Goal: Task Accomplishment & Management: Use online tool/utility

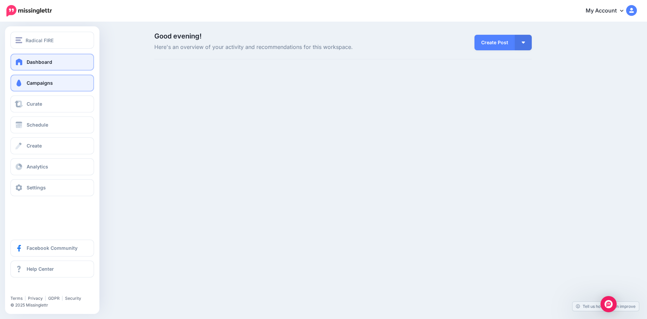
click at [29, 80] on span "Campaigns" at bounding box center [40, 83] width 26 height 6
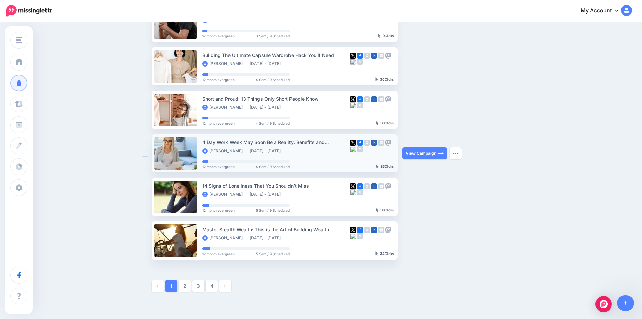
scroll to position [270, 0]
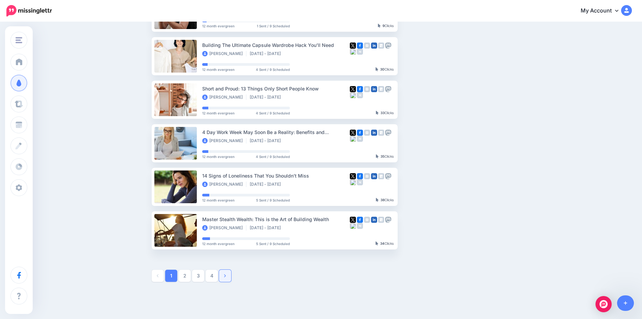
click at [226, 276] on icon at bounding box center [225, 275] width 2 height 3
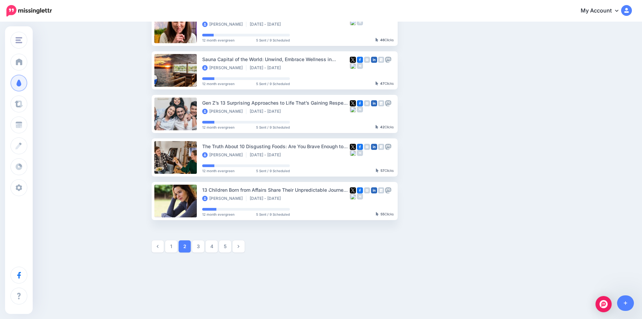
scroll to position [300, 0]
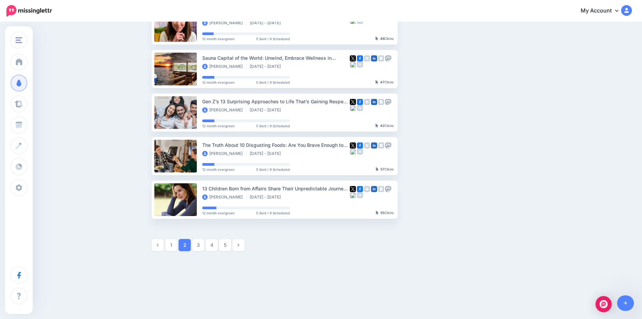
click at [239, 245] on icon at bounding box center [239, 244] width 2 height 3
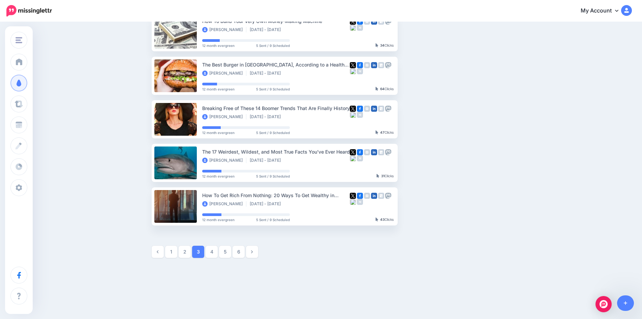
scroll to position [294, 0]
click at [253, 252] on icon at bounding box center [252, 250] width 2 height 3
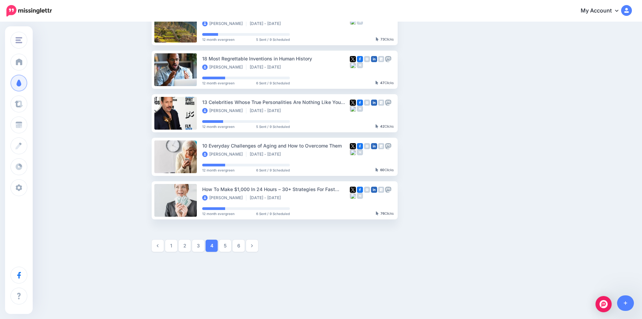
scroll to position [300, 0]
click at [253, 245] on icon at bounding box center [252, 244] width 2 height 5
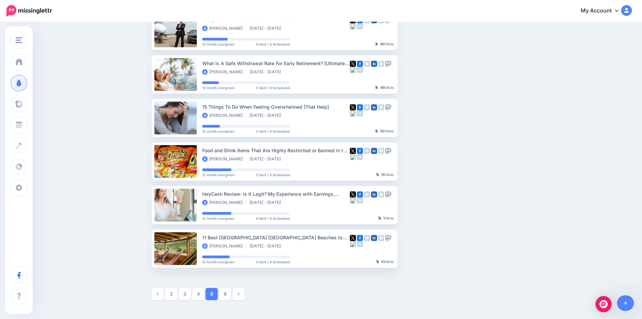
scroll to position [294, 0]
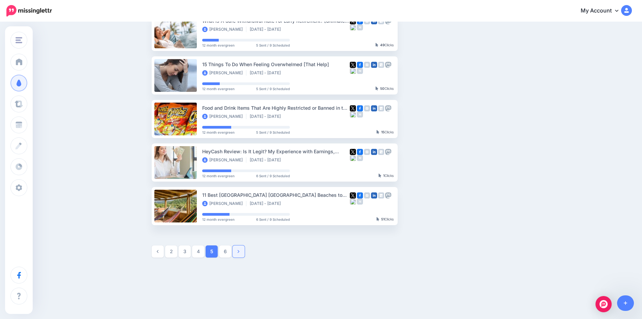
click at [243, 252] on link at bounding box center [239, 251] width 12 height 12
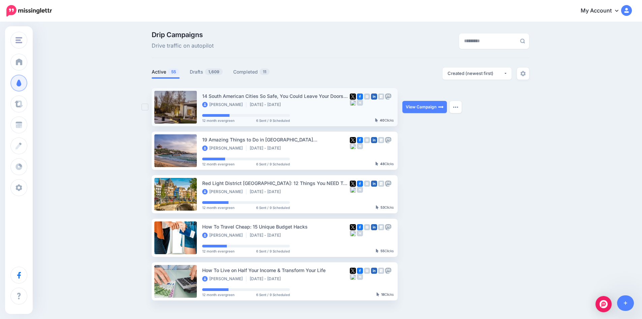
scroll to position [0, 0]
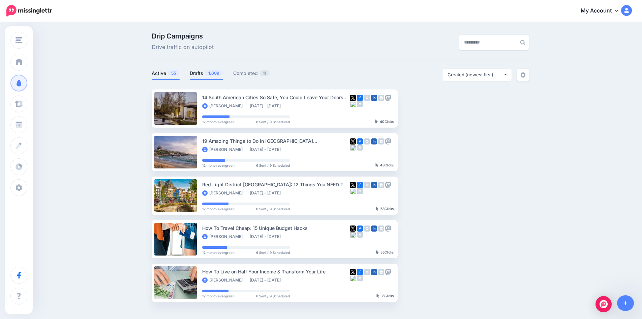
click at [209, 71] on span "1,609" at bounding box center [214, 73] width 18 height 6
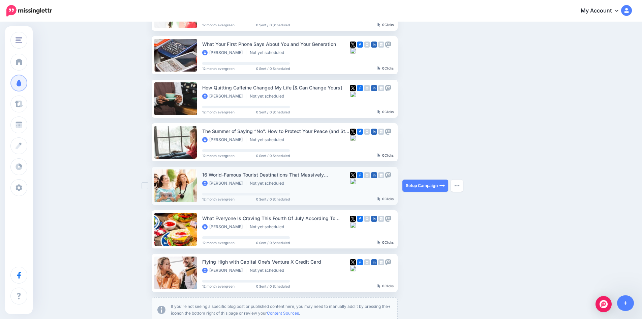
scroll to position [236, 0]
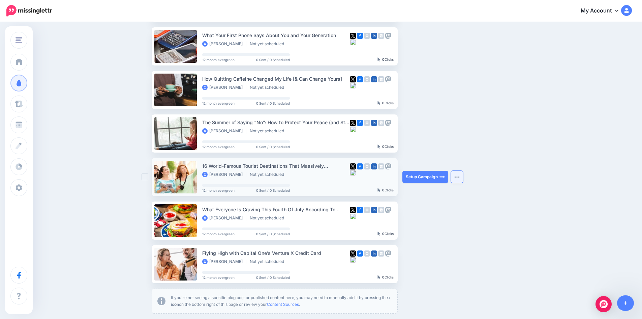
click at [459, 176] on img "button" at bounding box center [456, 177] width 5 height 2
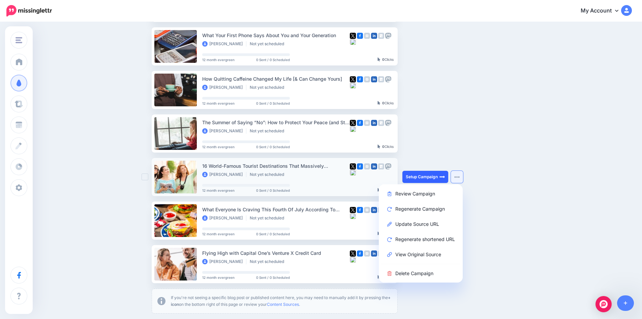
click at [424, 175] on link "Setup Campaign" at bounding box center [425, 177] width 46 height 12
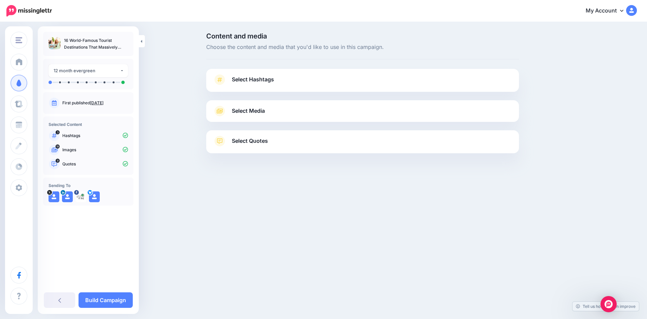
click at [262, 81] on span "Select Hashtags" at bounding box center [253, 79] width 42 height 9
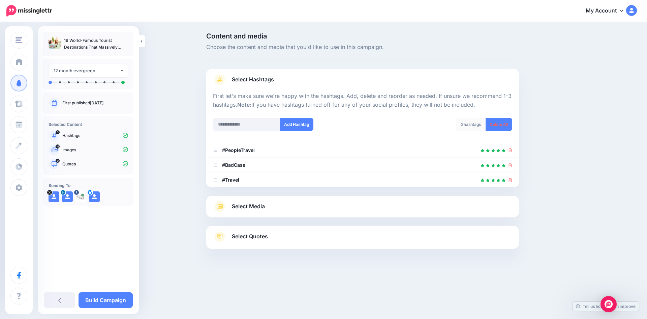
click at [264, 205] on span "Select Media" at bounding box center [248, 206] width 33 height 9
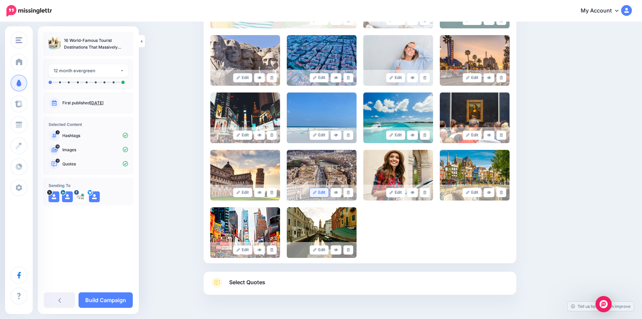
scroll to position [275, 0]
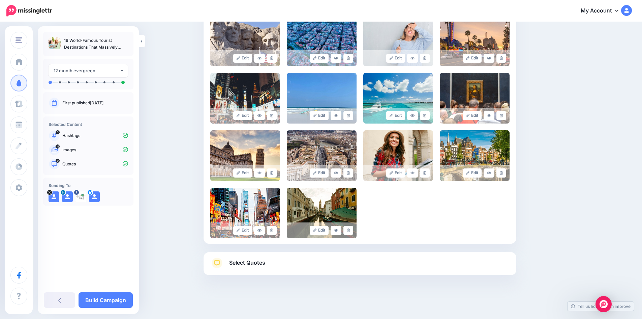
click at [316, 261] on link "Select Quotes" at bounding box center [359, 266] width 299 height 18
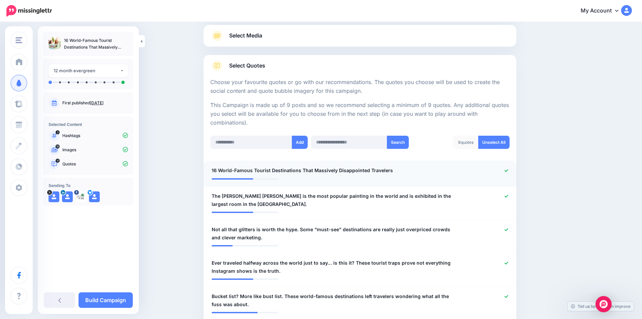
scroll to position [72, 0]
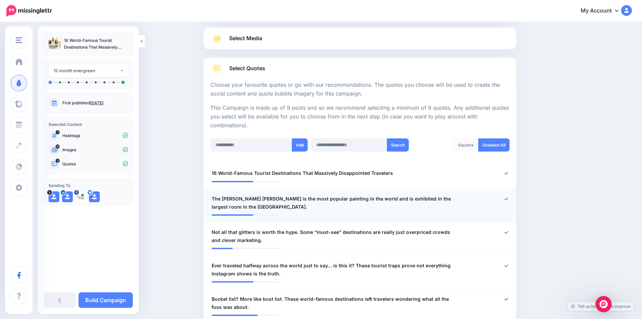
click at [508, 197] on icon at bounding box center [507, 199] width 4 height 4
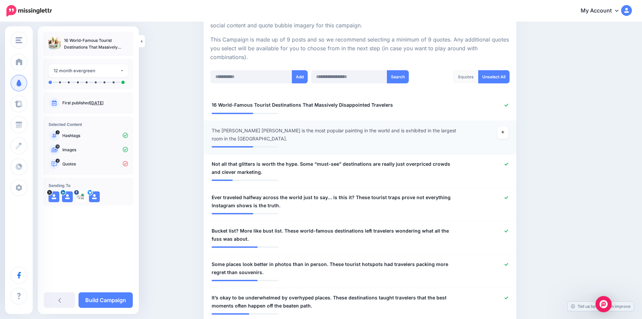
scroll to position [140, 0]
click at [504, 132] on icon at bounding box center [503, 132] width 3 height 3
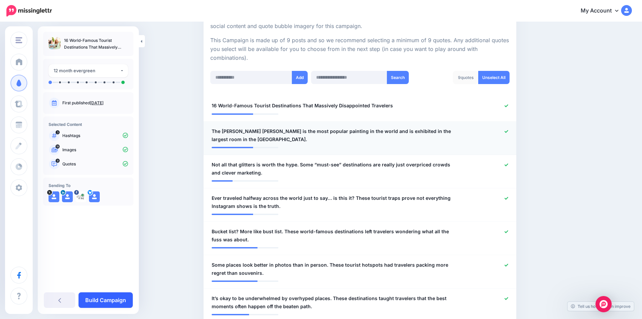
click at [111, 295] on link "Build Campaign" at bounding box center [106, 300] width 54 height 16
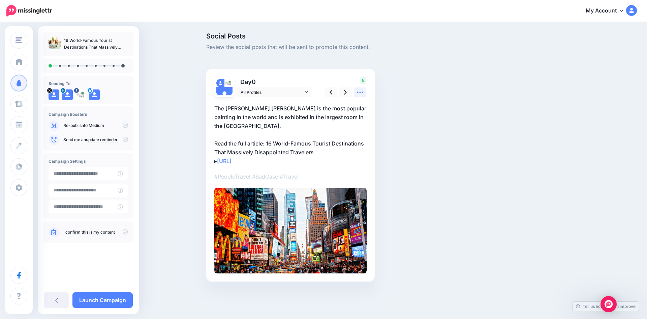
click at [364, 93] on icon at bounding box center [360, 92] width 7 height 7
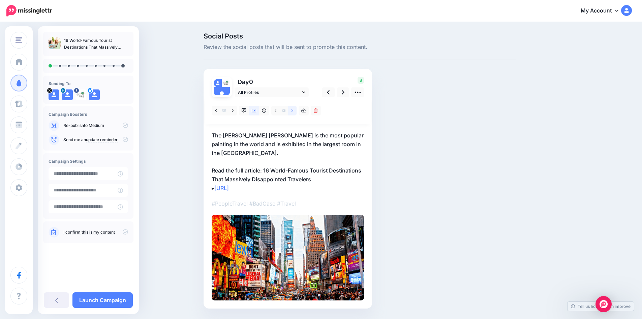
click at [294, 113] on link at bounding box center [292, 111] width 8 height 10
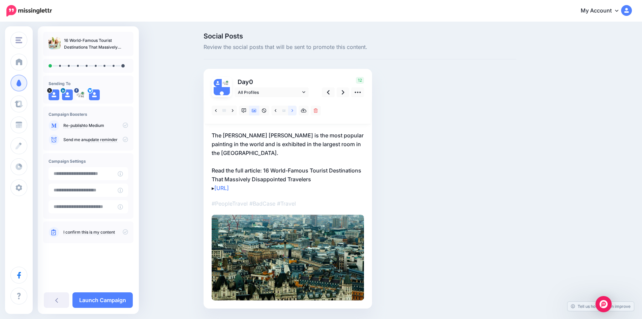
click at [293, 111] on icon at bounding box center [293, 110] width 2 height 3
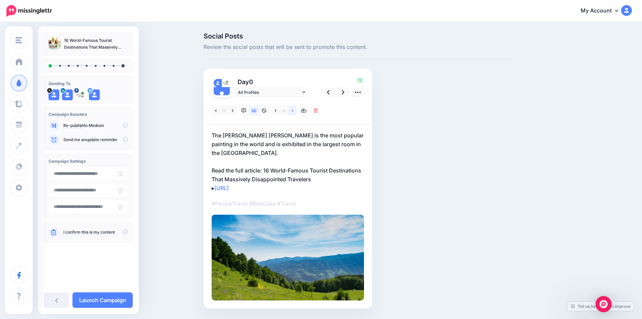
click at [293, 111] on icon at bounding box center [293, 110] width 2 height 3
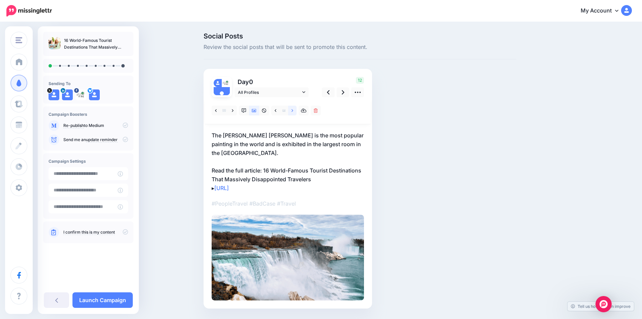
click at [293, 111] on icon at bounding box center [293, 110] width 2 height 3
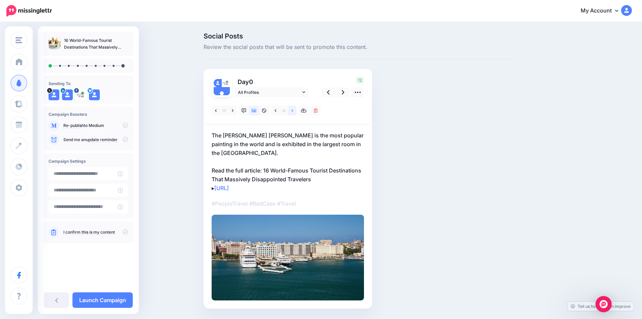
click at [293, 111] on icon at bounding box center [293, 110] width 2 height 3
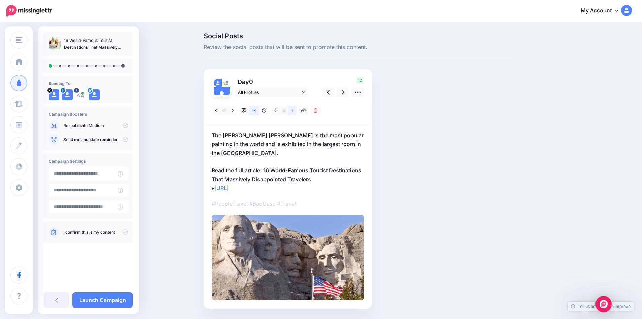
click at [296, 111] on link at bounding box center [292, 111] width 8 height 10
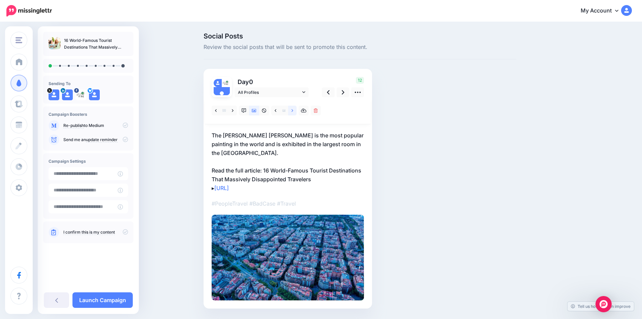
click at [295, 113] on link at bounding box center [292, 111] width 8 height 10
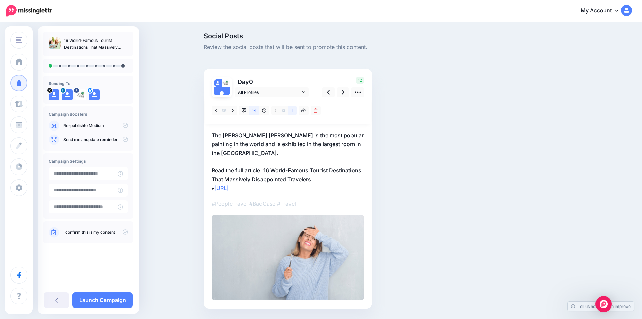
click at [293, 112] on icon at bounding box center [293, 110] width 2 height 5
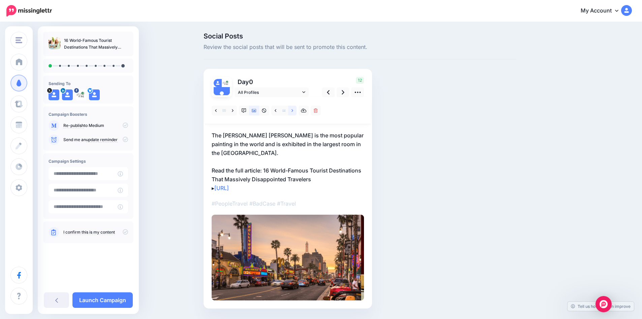
click at [293, 112] on icon at bounding box center [293, 110] width 2 height 5
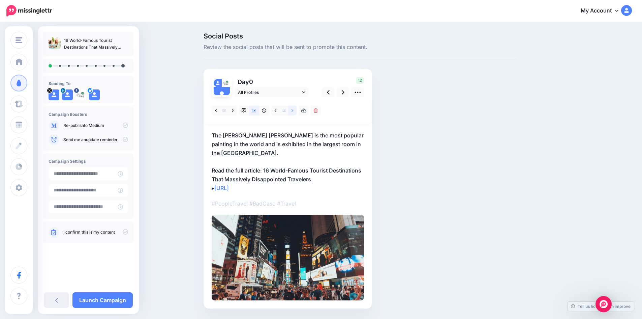
click at [293, 112] on icon at bounding box center [293, 110] width 2 height 5
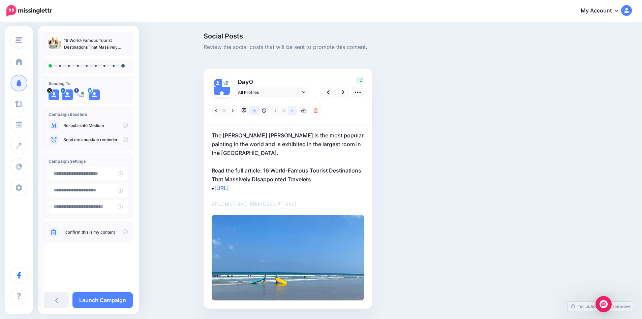
click at [293, 112] on icon at bounding box center [293, 110] width 2 height 5
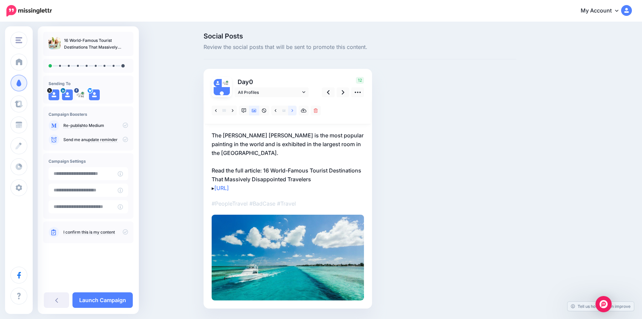
click at [293, 112] on icon at bounding box center [293, 110] width 2 height 5
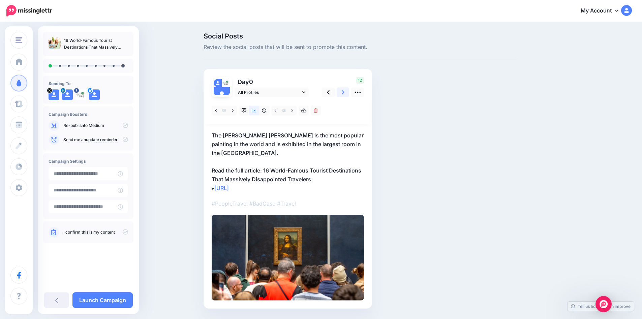
click at [343, 92] on link at bounding box center [343, 92] width 13 height 10
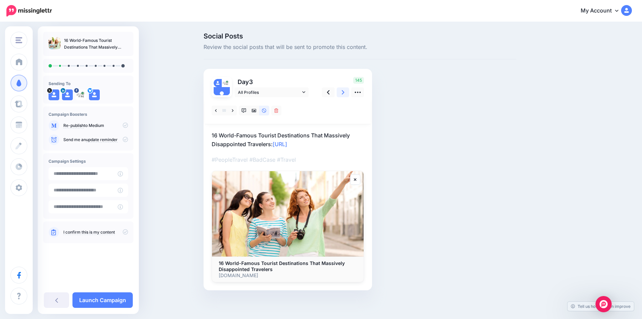
click at [343, 92] on link at bounding box center [343, 92] width 13 height 10
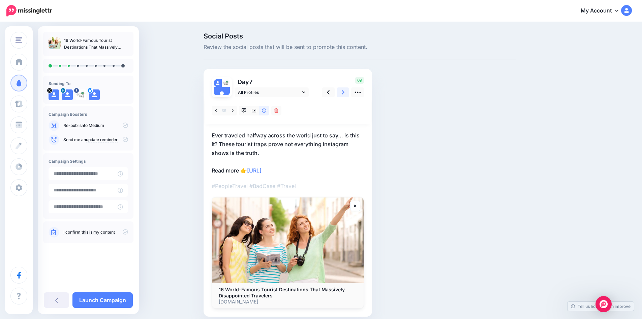
click at [344, 91] on link at bounding box center [343, 92] width 13 height 10
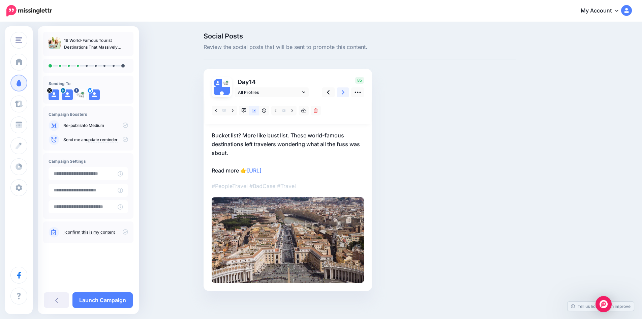
click at [344, 91] on link at bounding box center [343, 92] width 13 height 10
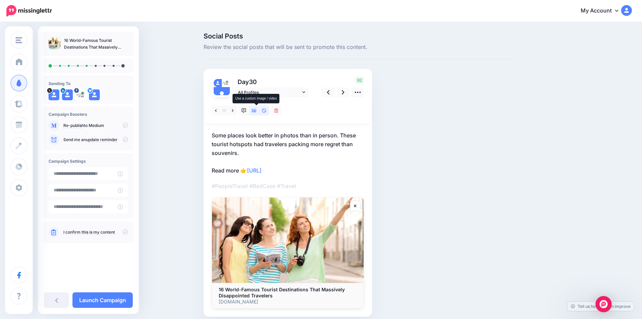
click at [257, 112] on icon at bounding box center [254, 110] width 5 height 5
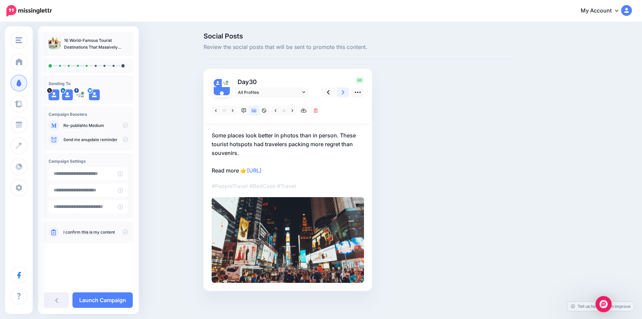
click at [348, 90] on link at bounding box center [343, 92] width 13 height 10
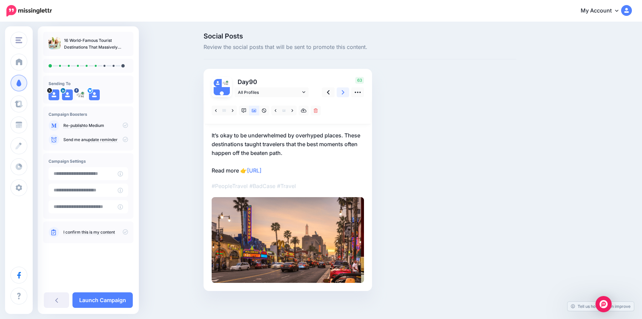
click at [347, 90] on link at bounding box center [343, 92] width 13 height 10
click at [293, 112] on icon at bounding box center [293, 110] width 2 height 5
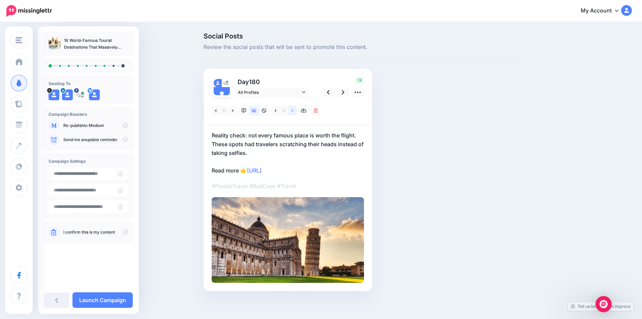
click at [293, 112] on icon at bounding box center [293, 110] width 2 height 5
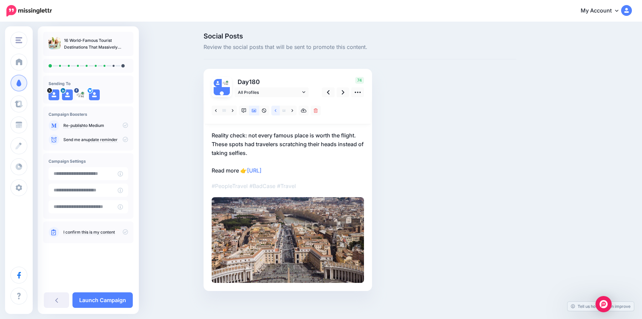
click at [279, 111] on link at bounding box center [275, 111] width 8 height 10
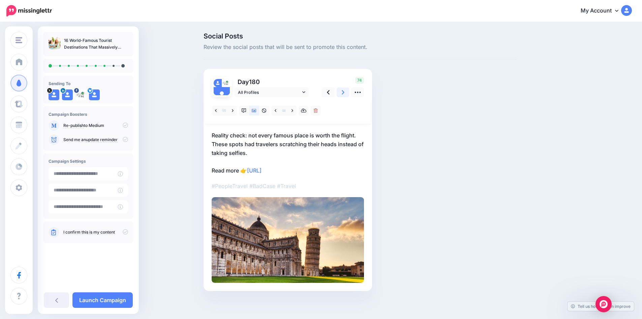
click at [348, 90] on link at bounding box center [343, 92] width 13 height 10
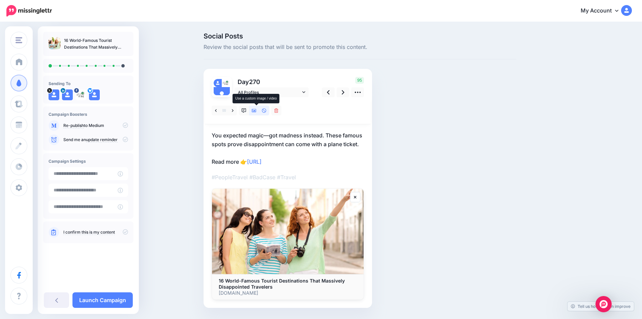
click at [256, 111] on icon at bounding box center [254, 110] width 5 height 3
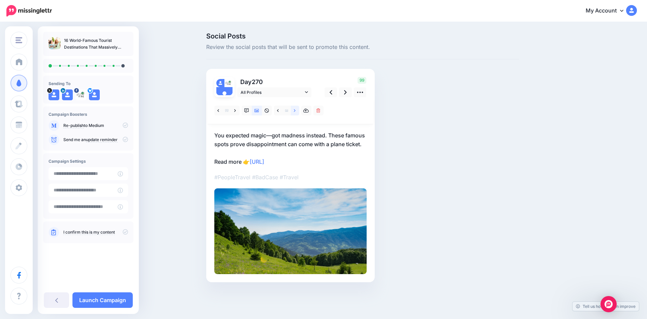
click at [297, 110] on link at bounding box center [295, 111] width 8 height 10
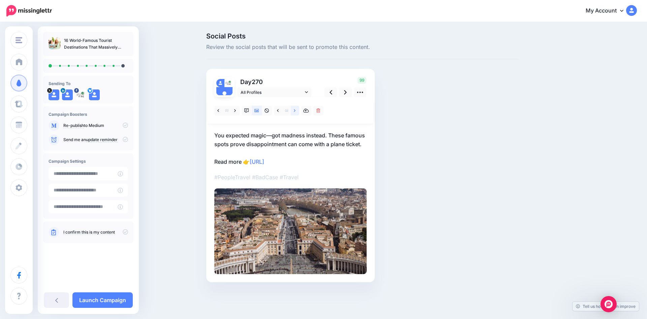
click at [297, 110] on link at bounding box center [295, 111] width 8 height 10
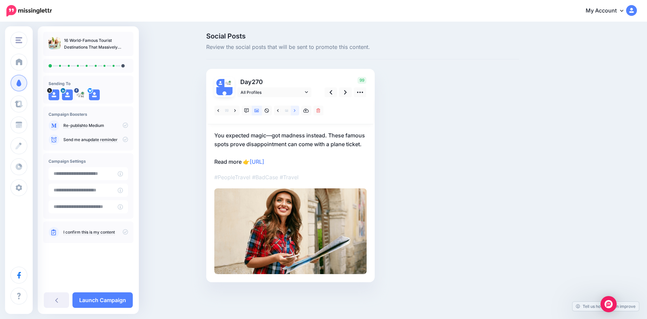
click at [297, 110] on link at bounding box center [295, 111] width 8 height 10
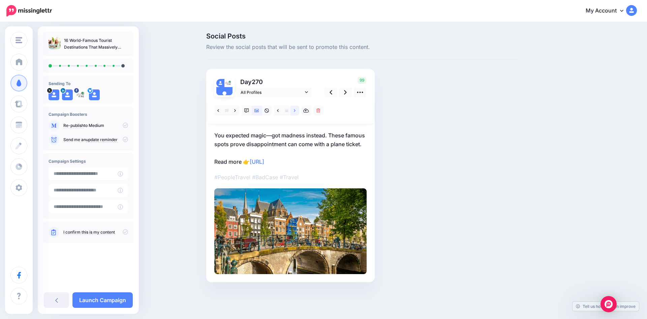
click at [295, 108] on icon at bounding box center [295, 110] width 2 height 5
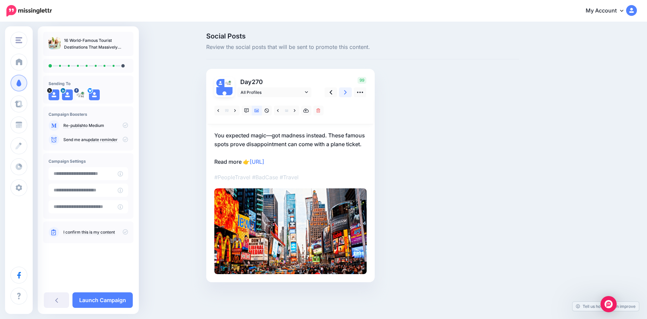
click at [346, 94] on icon at bounding box center [345, 92] width 3 height 7
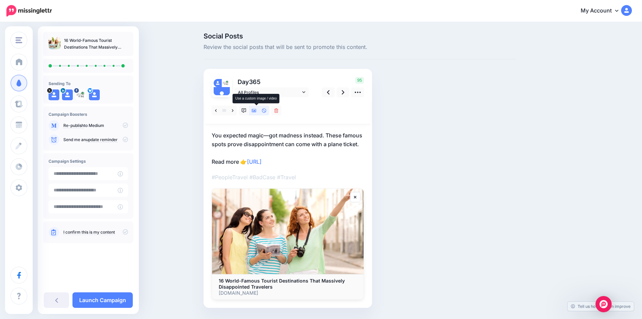
click at [256, 111] on icon at bounding box center [254, 110] width 5 height 3
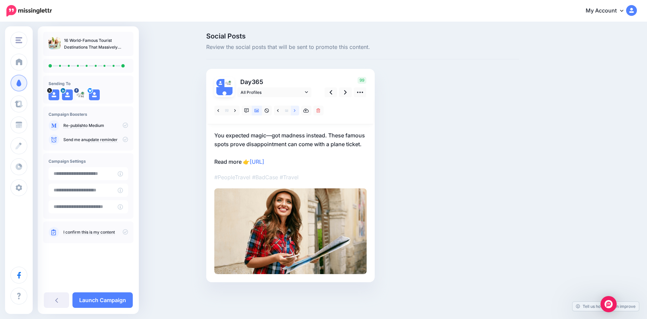
click at [294, 111] on icon at bounding box center [295, 110] width 2 height 5
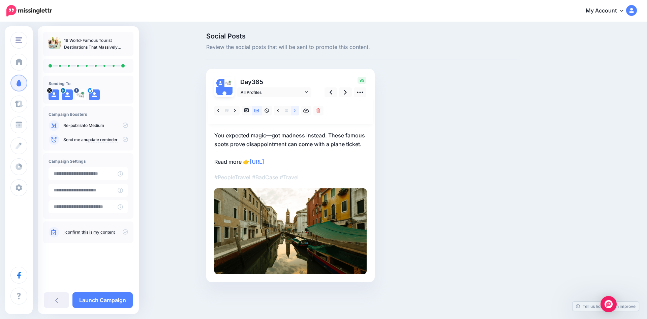
click at [294, 111] on icon at bounding box center [295, 110] width 2 height 5
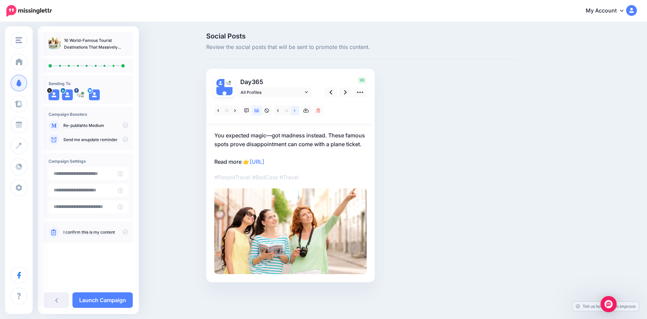
click at [294, 111] on icon at bounding box center [295, 110] width 2 height 5
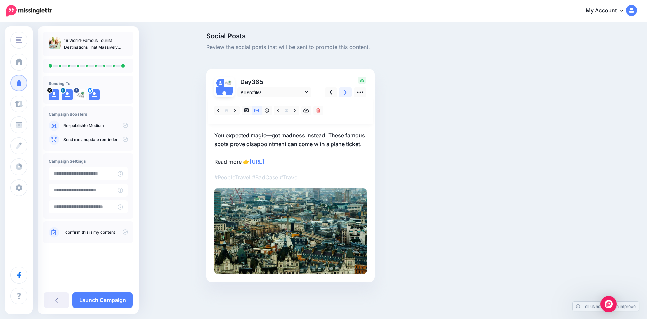
click at [345, 92] on icon at bounding box center [345, 92] width 3 height 7
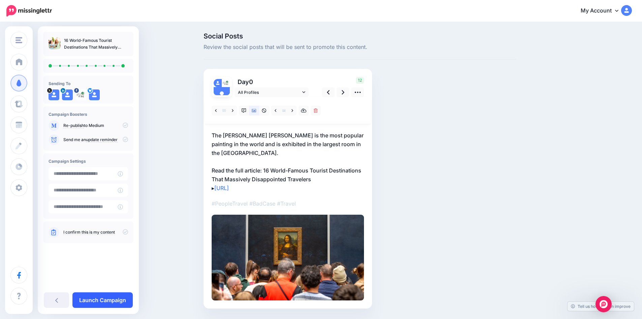
click at [107, 296] on link "Launch Campaign" at bounding box center [102, 300] width 60 height 16
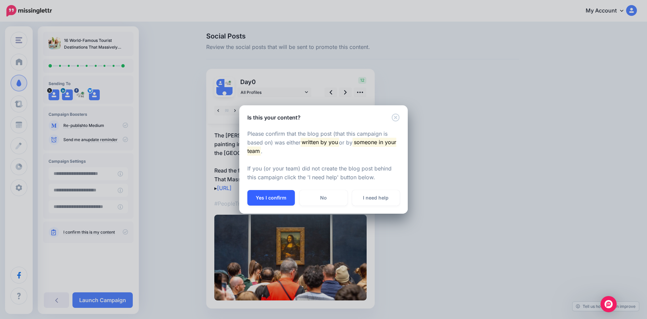
click at [270, 197] on button "Yes I confirm" at bounding box center [271, 198] width 48 height 16
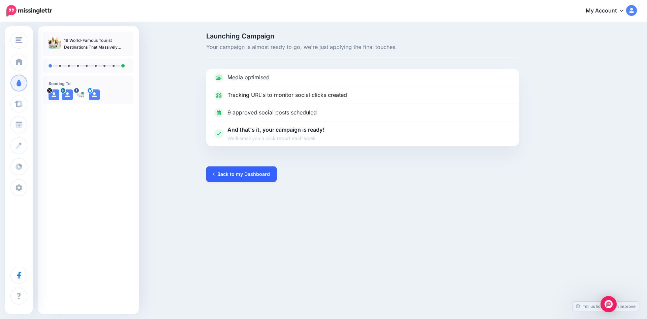
click at [239, 176] on link "Back to my Dashboard" at bounding box center [241, 174] width 70 height 16
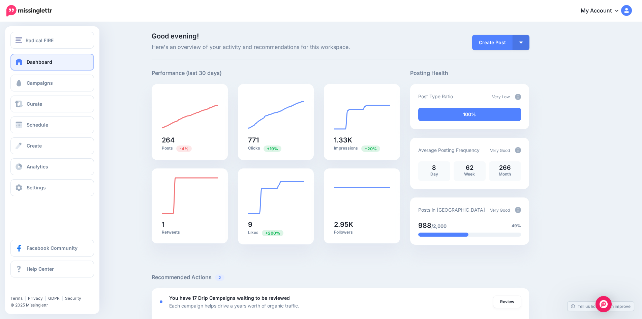
click at [23, 63] on span at bounding box center [19, 61] width 9 height 7
click at [38, 82] on span "Campaigns" at bounding box center [40, 83] width 26 height 6
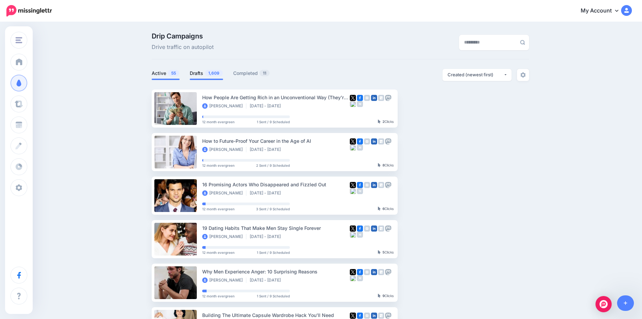
click at [206, 76] on link "Drafts 1,609" at bounding box center [206, 73] width 33 height 8
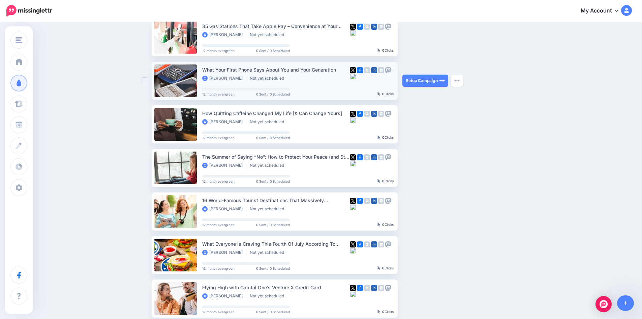
scroll to position [202, 0]
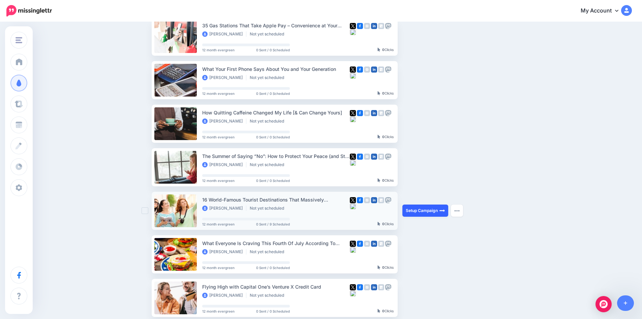
click at [424, 215] on link "Setup Campaign" at bounding box center [425, 210] width 46 height 12
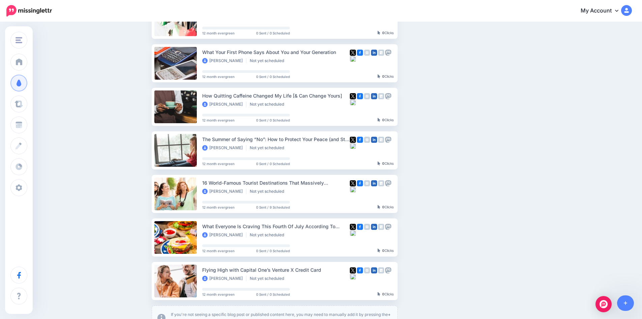
scroll to position [236, 0]
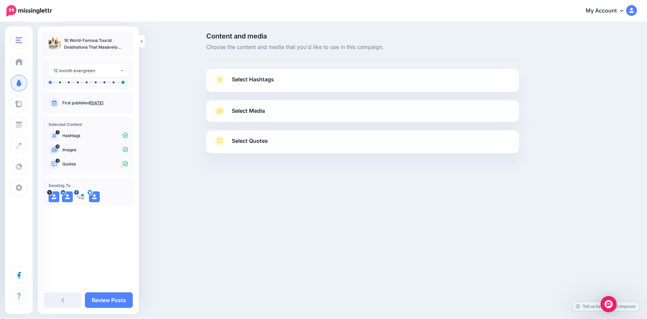
click at [308, 76] on link "Select Hashtags" at bounding box center [362, 83] width 299 height 18
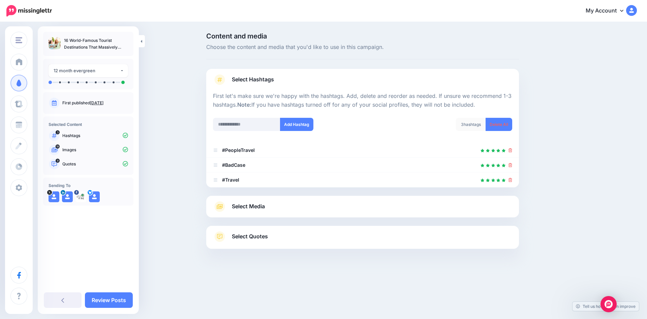
click at [316, 198] on div "Select Media Next, let's make sure we have the best media for this campaign. De…" at bounding box center [362, 207] width 313 height 22
click at [315, 201] on link "Select Media" at bounding box center [362, 206] width 299 height 11
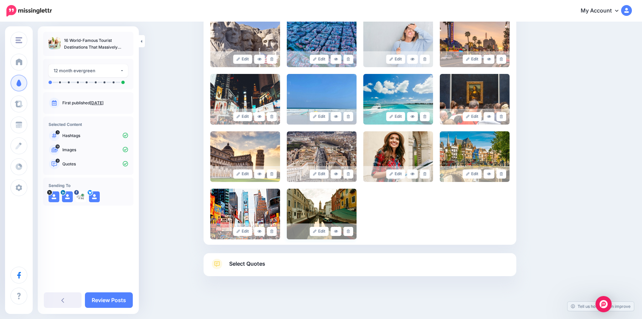
scroll to position [275, 0]
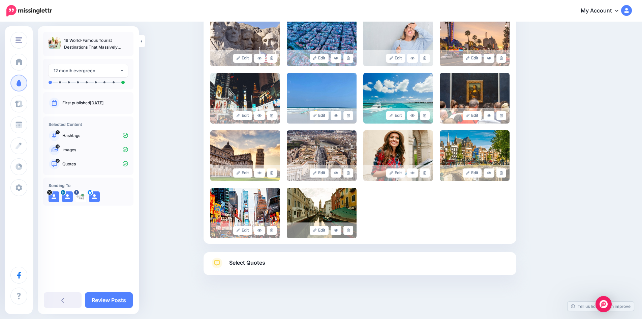
click at [290, 264] on link "Select Quotes" at bounding box center [359, 266] width 299 height 18
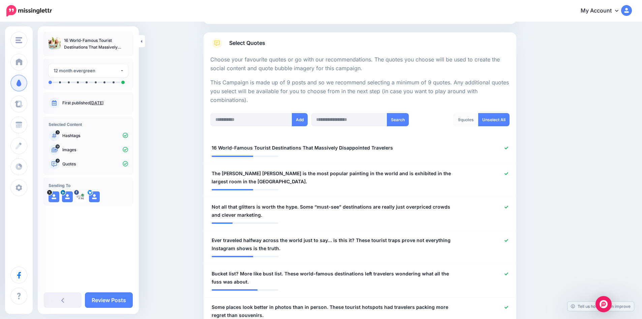
scroll to position [72, 0]
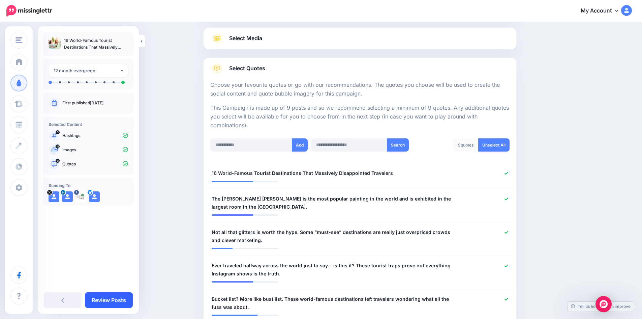
click at [123, 292] on link "Review Posts" at bounding box center [109, 300] width 48 height 16
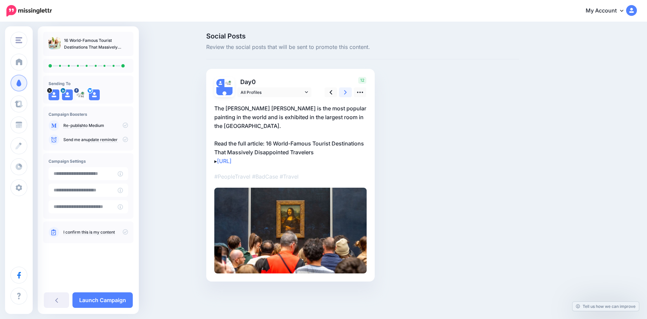
click at [343, 92] on link at bounding box center [345, 92] width 13 height 10
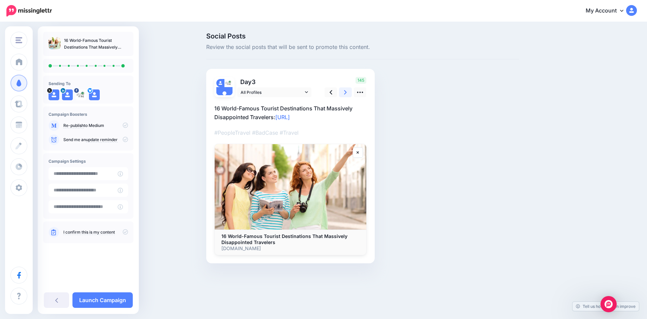
click at [343, 92] on link at bounding box center [345, 92] width 13 height 10
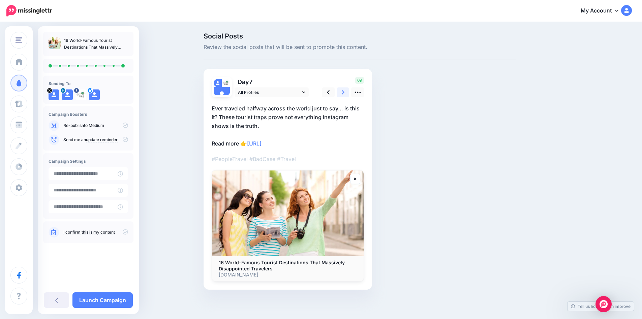
click at [343, 92] on link at bounding box center [343, 92] width 13 height 10
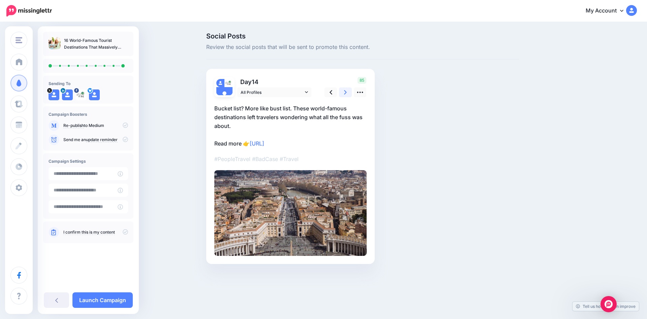
click at [343, 92] on link at bounding box center [345, 92] width 13 height 10
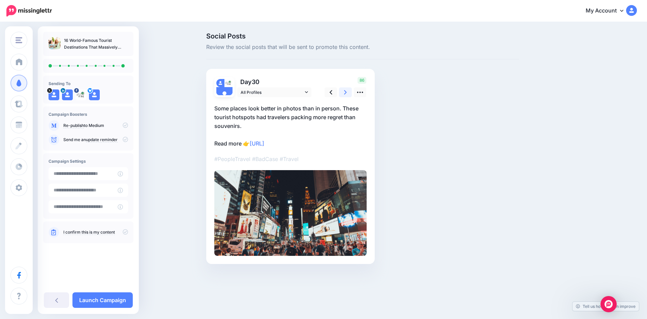
click at [343, 92] on link at bounding box center [345, 92] width 13 height 10
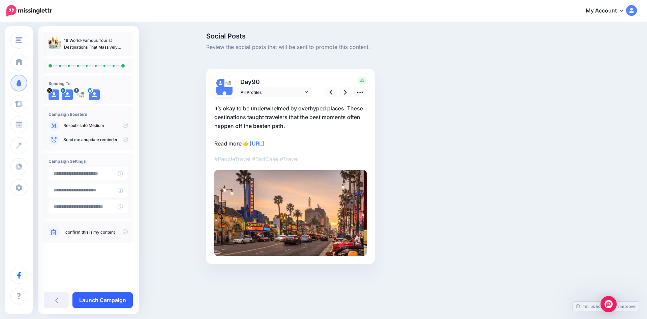
click at [100, 300] on link "Launch Campaign" at bounding box center [102, 300] width 60 height 16
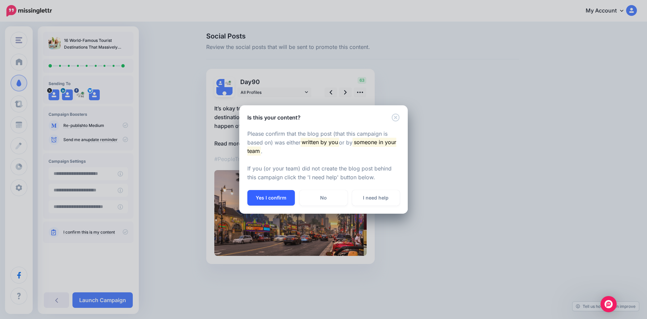
click at [267, 200] on button "Yes I confirm" at bounding box center [271, 198] width 48 height 16
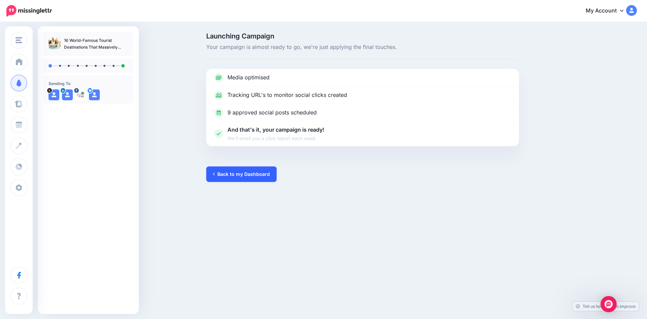
click at [229, 175] on link "Back to my Dashboard" at bounding box center [241, 174] width 70 height 16
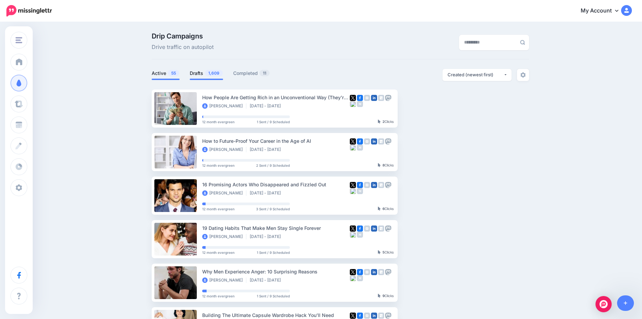
click at [197, 76] on link "Drafts 1,609" at bounding box center [206, 73] width 33 height 8
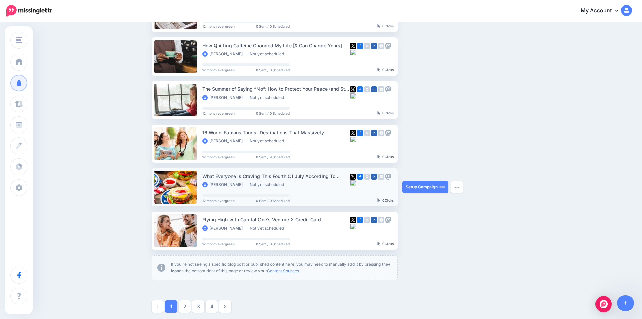
scroll to position [270, 0]
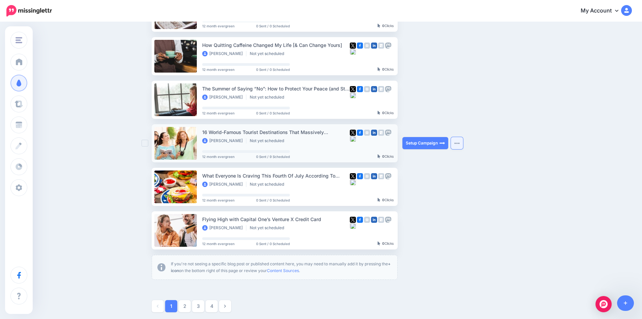
click at [458, 142] on img "button" at bounding box center [456, 143] width 5 height 2
